Goal: Task Accomplishment & Management: Use online tool/utility

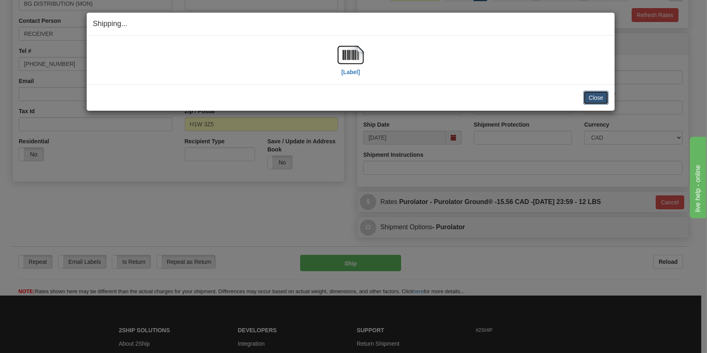
click at [604, 93] on button "Close" at bounding box center [595, 98] width 25 height 14
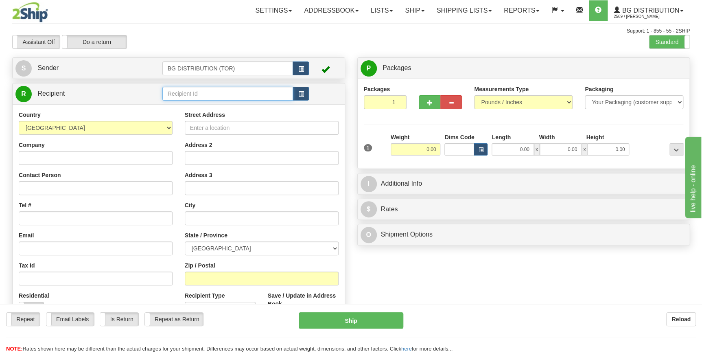
click at [197, 93] on input "text" at bounding box center [227, 94] width 131 height 14
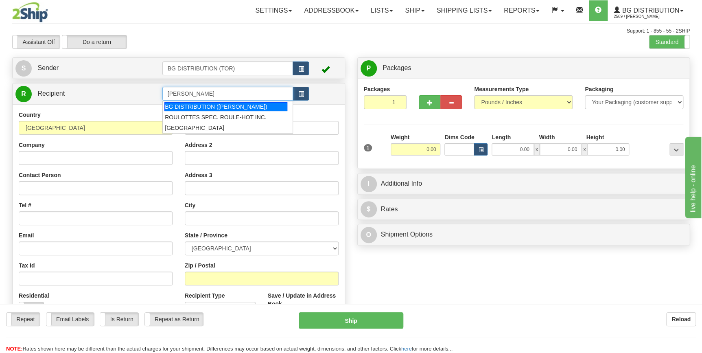
click at [208, 108] on div "BG DISTRIBUTION (OTT)" at bounding box center [225, 106] width 123 height 9
type input "BG DISTRIBUTION (OTT)"
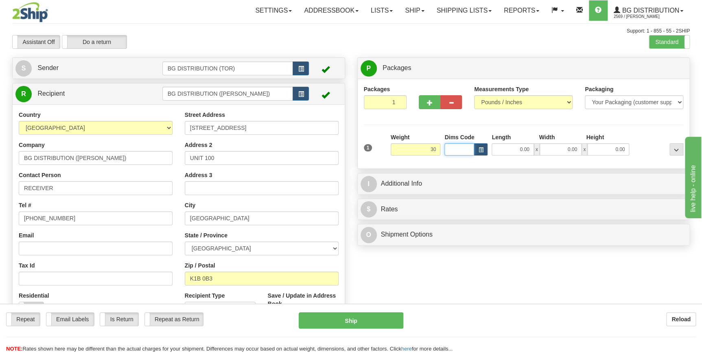
type input "30.00"
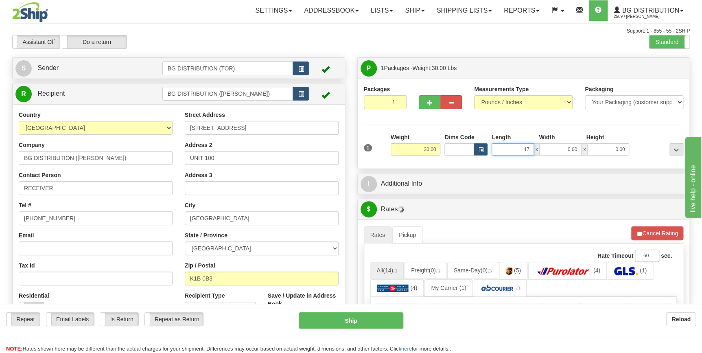
type input "17.00"
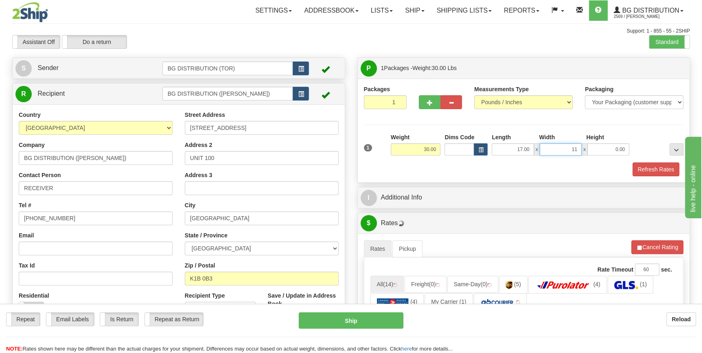
type input "11.00"
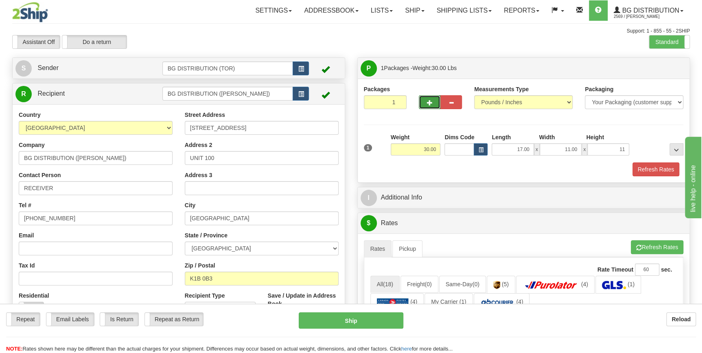
type input "11.00"
click at [434, 101] on button "button" at bounding box center [429, 102] width 22 height 14
type input "2"
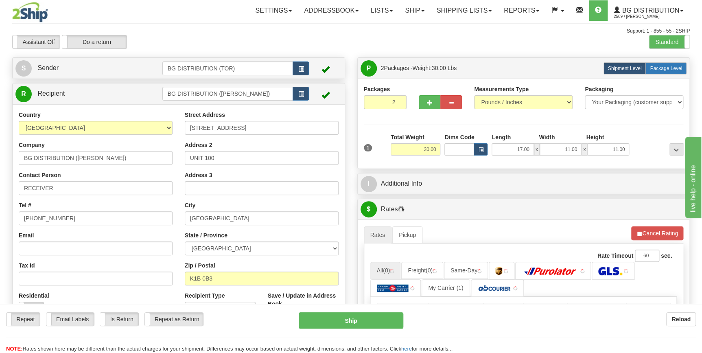
click at [667, 70] on span "Package Level" at bounding box center [665, 68] width 32 height 6
radio input "true"
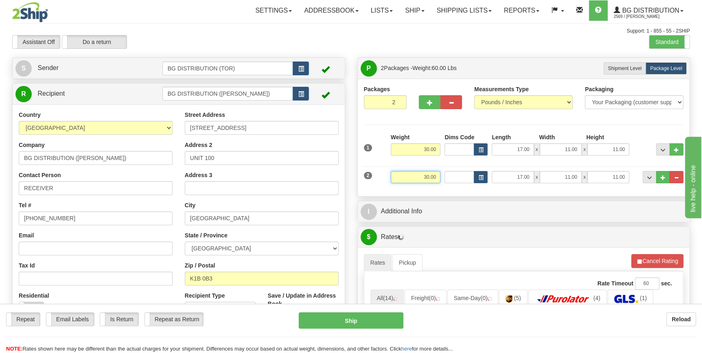
click at [423, 177] on input "30.00" at bounding box center [415, 177] width 50 height 12
type input "42.00"
type input "16.00"
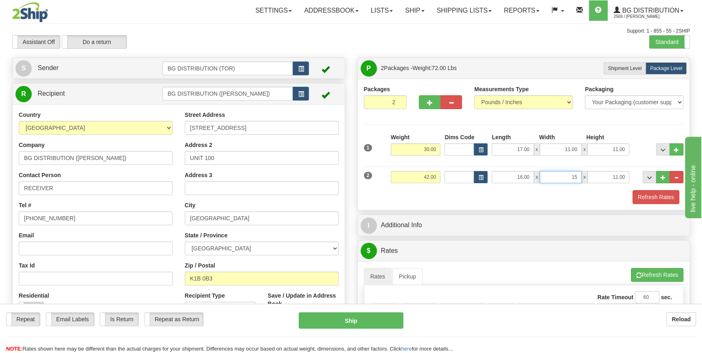
type input "15.00"
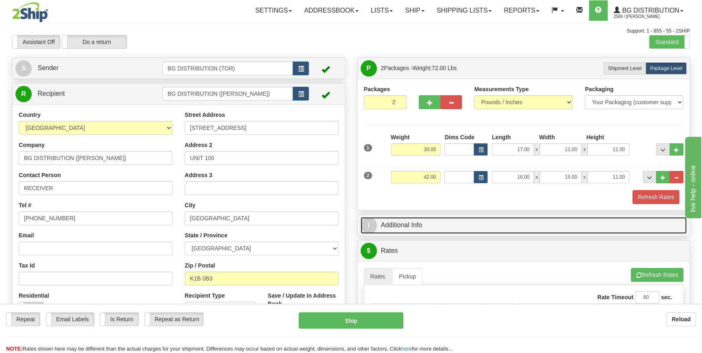
click at [517, 232] on link "I Additional Info" at bounding box center [523, 225] width 326 height 17
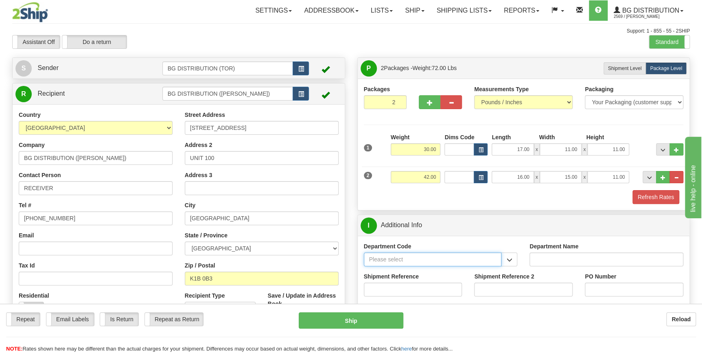
click at [412, 263] on input "Department Code" at bounding box center [433, 259] width 138 height 14
click at [512, 262] on button "button" at bounding box center [509, 259] width 16 height 14
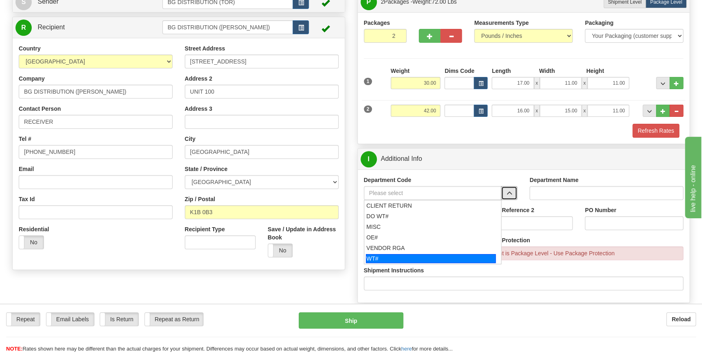
scroll to position [74, 0]
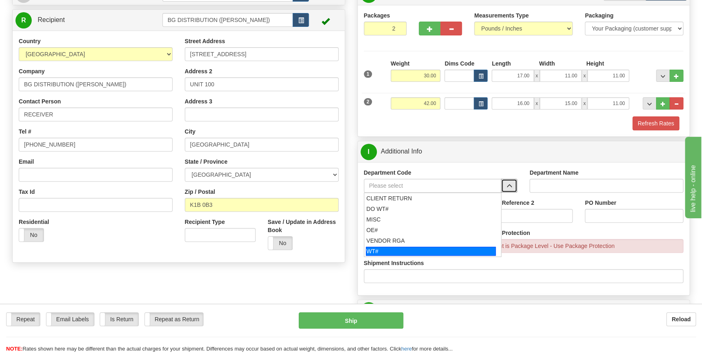
click at [426, 249] on div "WT#" at bounding box center [431, 250] width 130 height 9
type input "WT#"
type input "WAREHOUSE TRANSFERS"
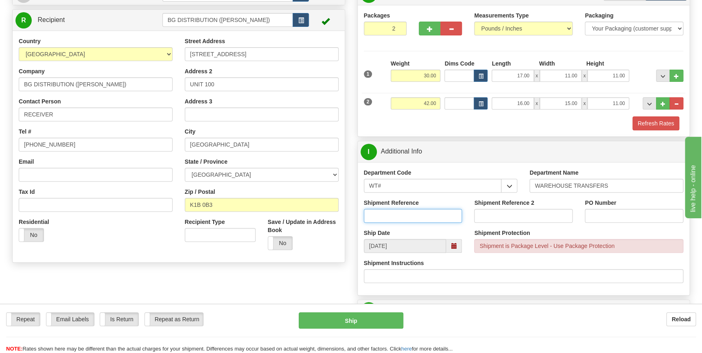
click at [410, 211] on input "Shipment Reference" at bounding box center [413, 216] width 98 height 14
type input "164535-00"
type input "OTTAWA"
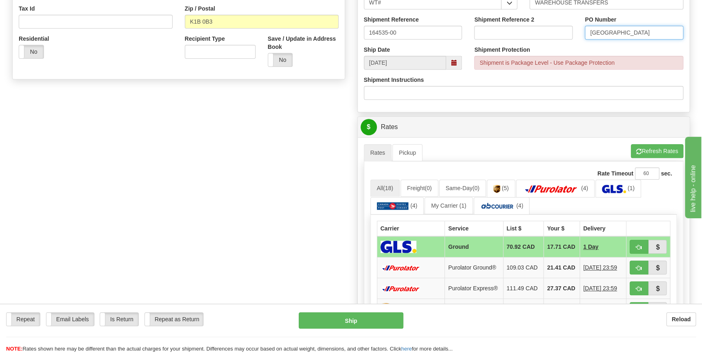
scroll to position [259, 0]
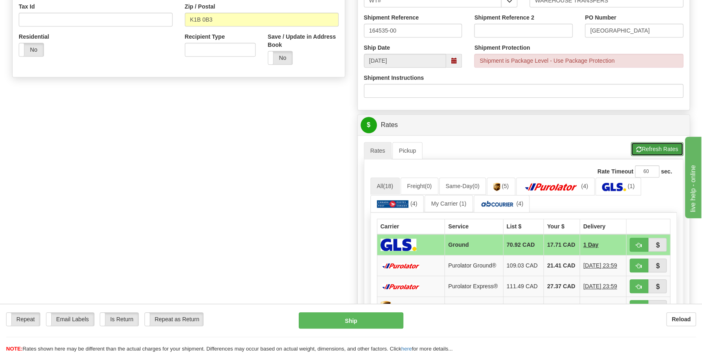
click at [640, 150] on button "Refresh Rates" at bounding box center [656, 149] width 52 height 14
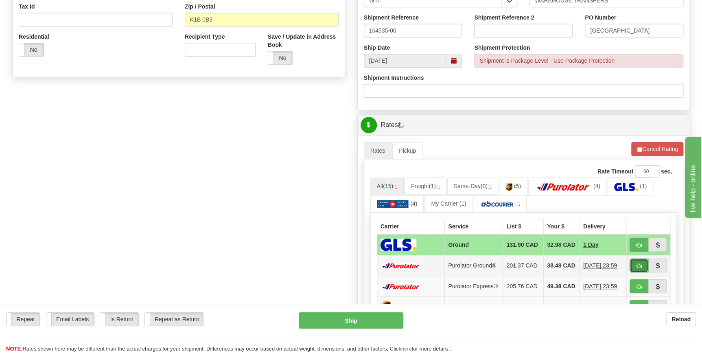
click at [633, 268] on button "button" at bounding box center [638, 265] width 19 height 14
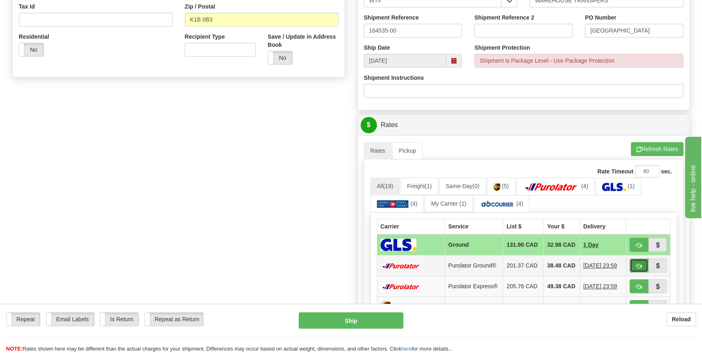
click at [634, 268] on button "button" at bounding box center [638, 265] width 19 height 14
type input "260"
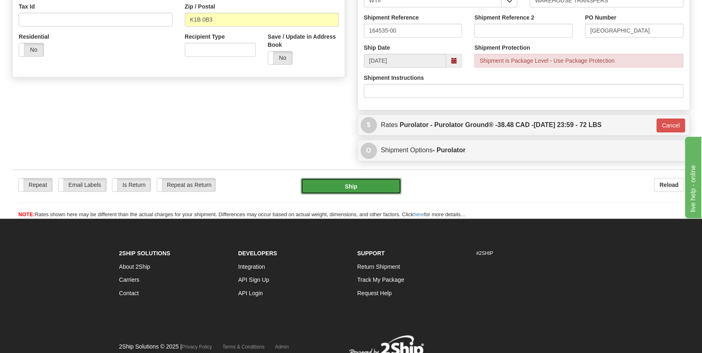
click at [362, 183] on button "Ship" at bounding box center [351, 186] width 100 height 16
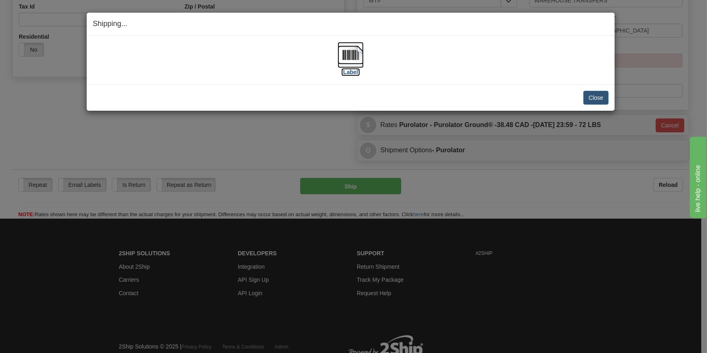
click at [354, 73] on label "[Label]" at bounding box center [350, 72] width 19 height 8
